Goal: Task Accomplishment & Management: Manage account settings

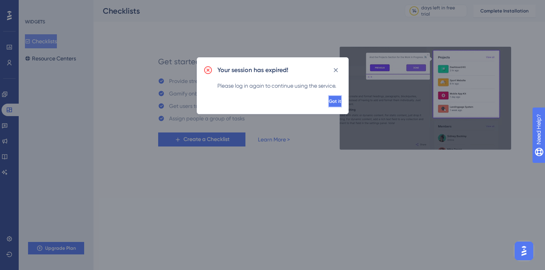
click at [329, 103] on span "Got it" at bounding box center [335, 101] width 12 height 6
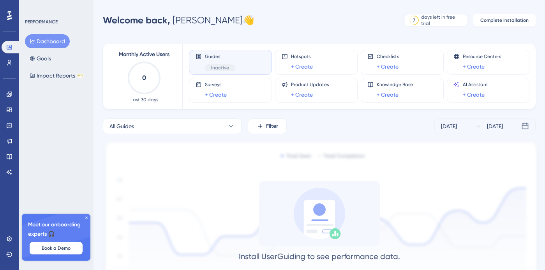
click at [87, 217] on icon at bounding box center [86, 217] width 5 height 5
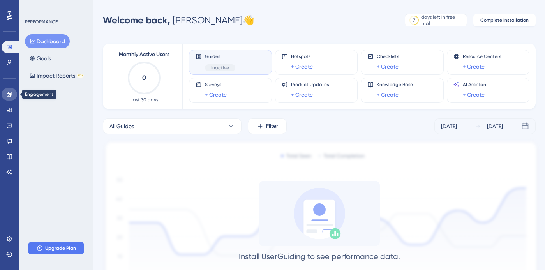
click at [7, 95] on icon at bounding box center [9, 94] width 6 height 6
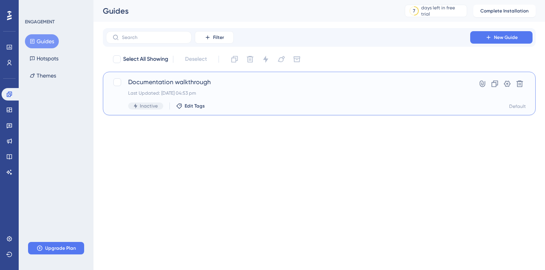
click at [154, 92] on div "Last Updated: 30 Sept 2025 04:53 pm" at bounding box center [288, 93] width 320 height 6
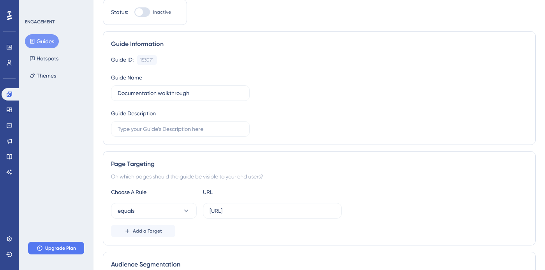
scroll to position [57, 0]
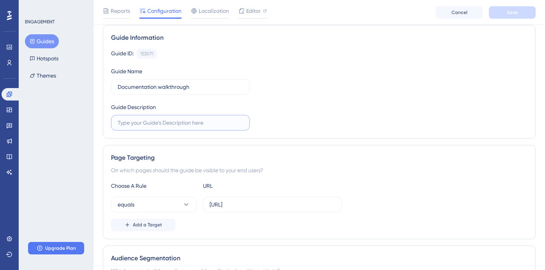
click at [148, 123] on input "text" at bounding box center [180, 122] width 125 height 9
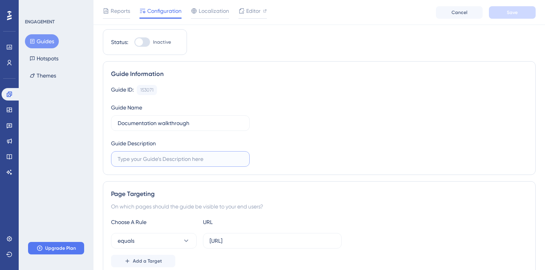
scroll to position [0, 0]
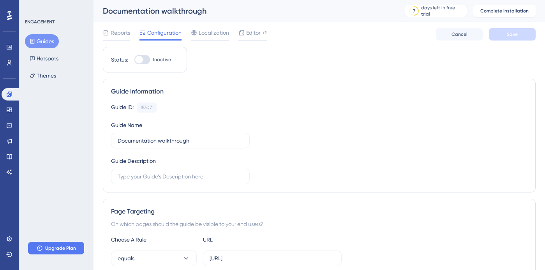
click at [144, 59] on div at bounding box center [142, 59] width 16 height 9
click at [134, 60] on input "Inactive" at bounding box center [134, 60] width 0 height 0
checkbox input "false"
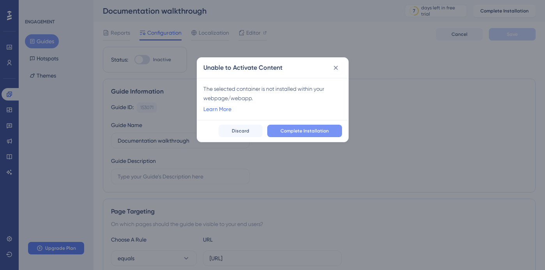
click at [295, 134] on button "Complete Installation" at bounding box center [304, 131] width 75 height 12
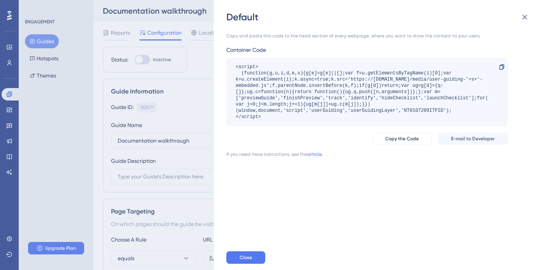
click at [521, 18] on icon at bounding box center [524, 16] width 9 height 9
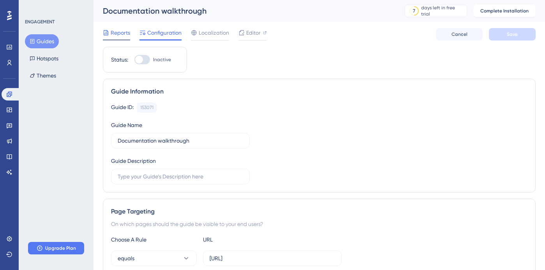
click at [120, 36] on span "Reports" at bounding box center [120, 32] width 19 height 9
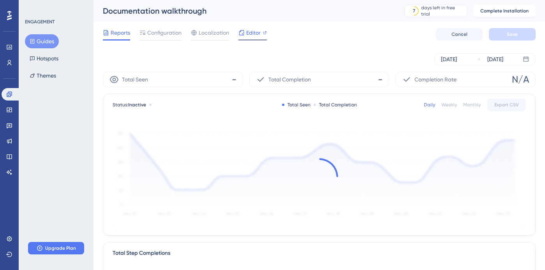
click at [260, 34] on div "Editor" at bounding box center [252, 32] width 28 height 9
click at [50, 40] on button "Guides" at bounding box center [42, 41] width 34 height 14
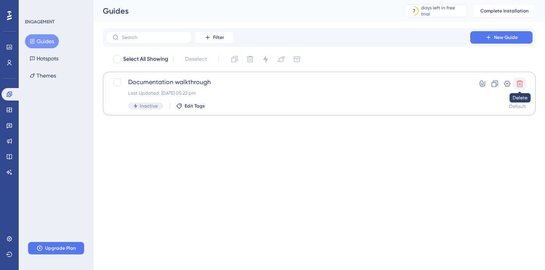
click at [521, 81] on icon at bounding box center [520, 84] width 7 height 7
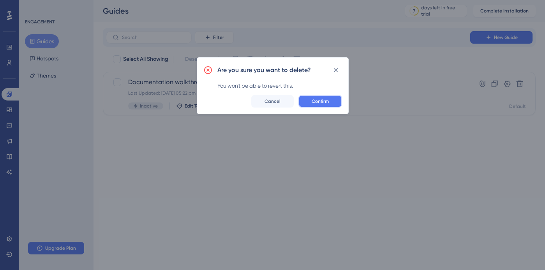
click at [321, 103] on span "Confirm" at bounding box center [320, 101] width 17 height 6
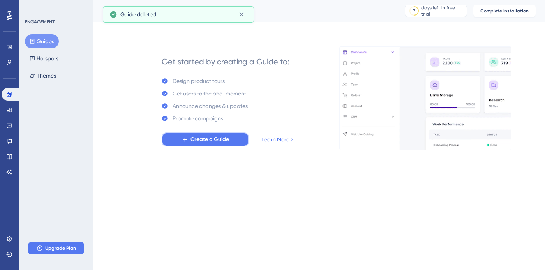
click at [221, 142] on span "Create a Guide" at bounding box center [210, 139] width 39 height 9
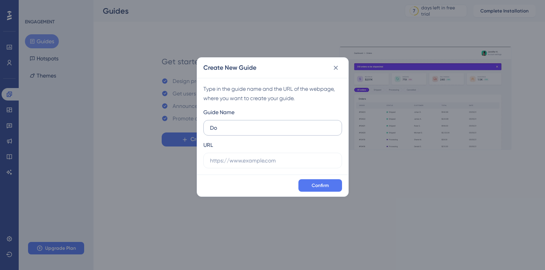
type input "D"
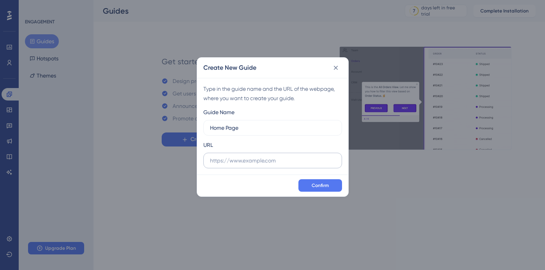
type input "Home Page"
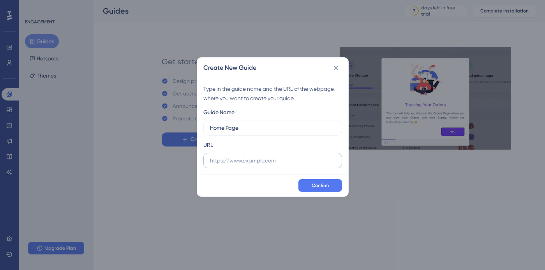
click at [215, 165] on label at bounding box center [272, 161] width 139 height 16
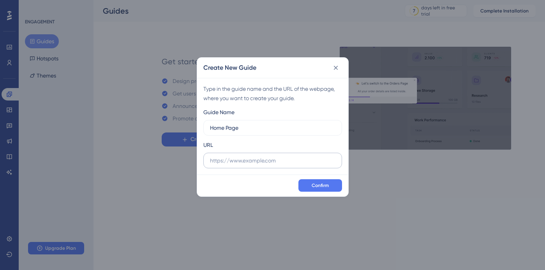
click at [215, 165] on input "text" at bounding box center [272, 160] width 125 height 9
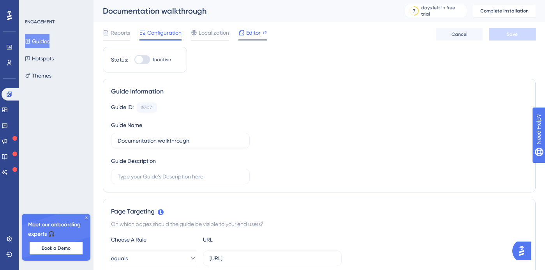
click at [258, 32] on span "Editor" at bounding box center [253, 32] width 14 height 9
